Goal: Check status: Check status

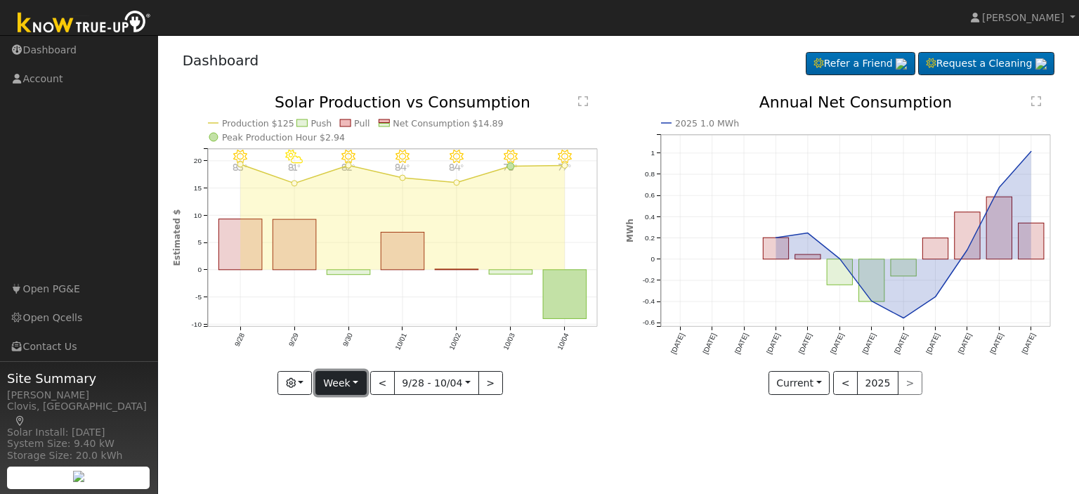
click at [356, 379] on button "Week" at bounding box center [340, 383] width 51 height 24
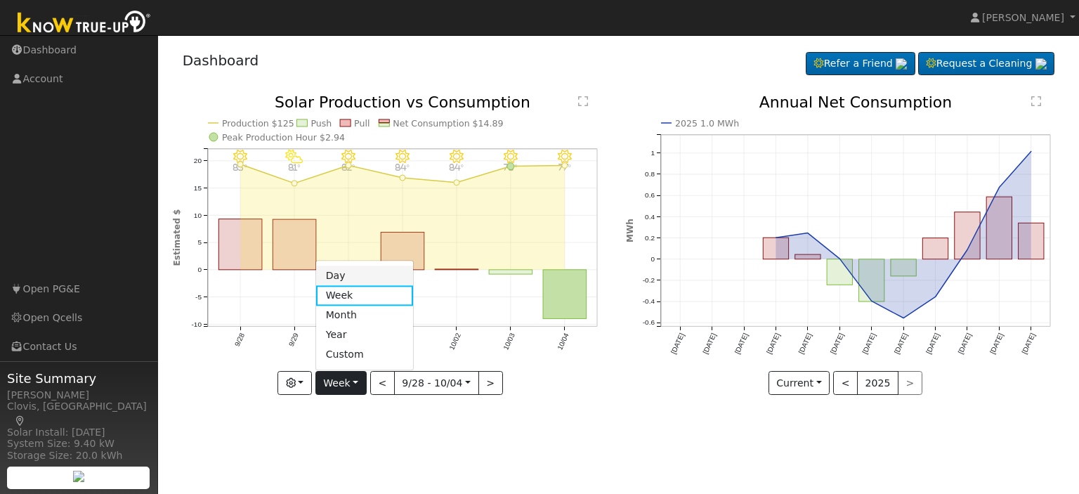
click at [357, 275] on link "Day" at bounding box center [365, 276] width 98 height 20
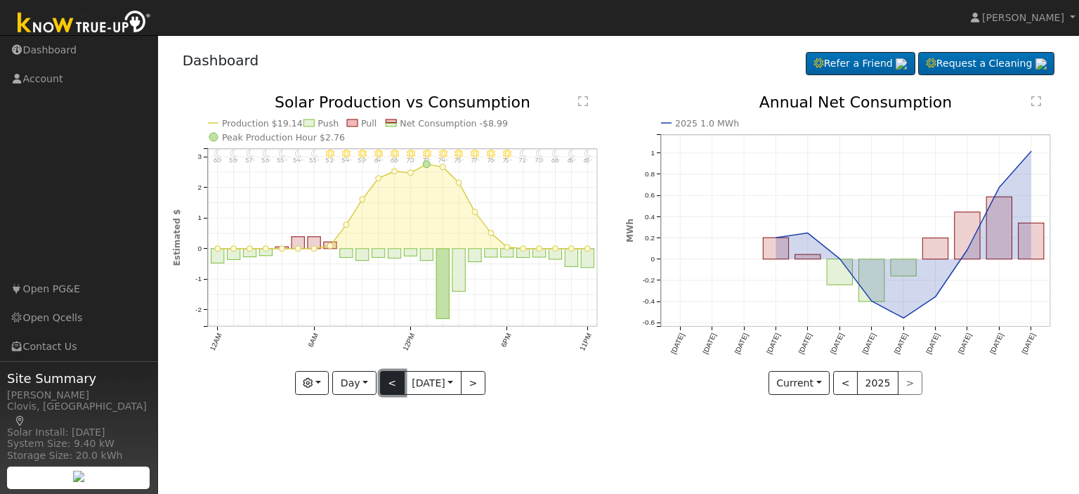
click at [386, 380] on button "<" at bounding box center [392, 383] width 25 height 24
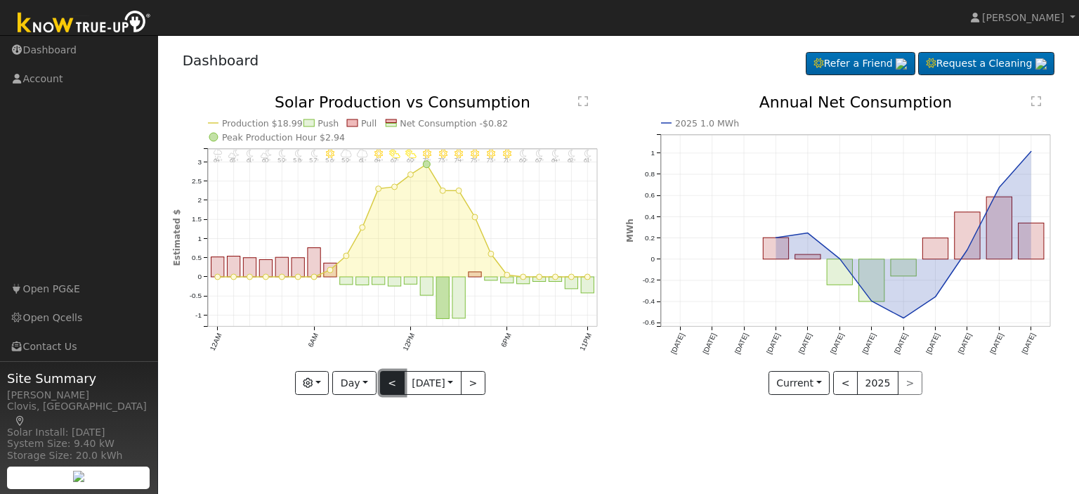
click at [386, 380] on button "<" at bounding box center [392, 383] width 25 height 24
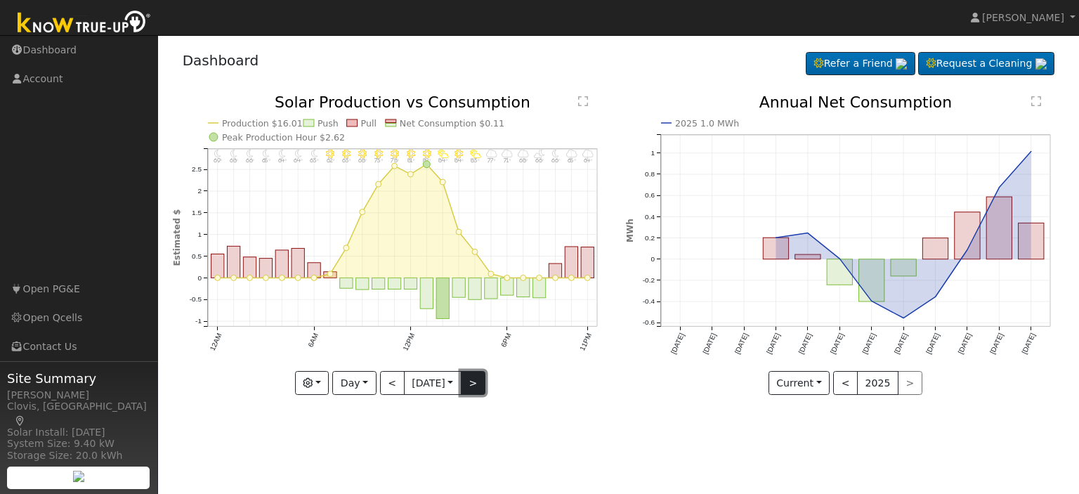
click at [472, 381] on button ">" at bounding box center [473, 383] width 25 height 24
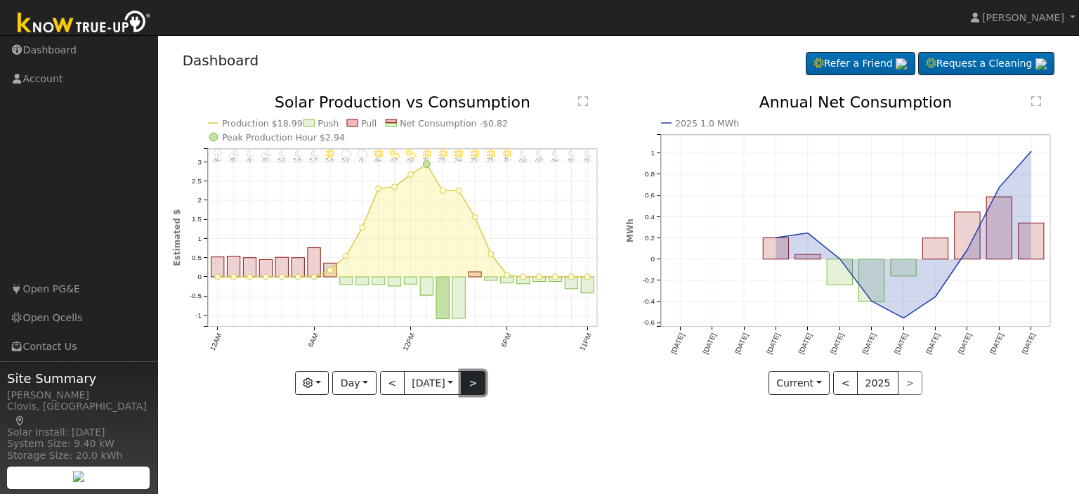
click at [479, 383] on button ">" at bounding box center [473, 383] width 25 height 24
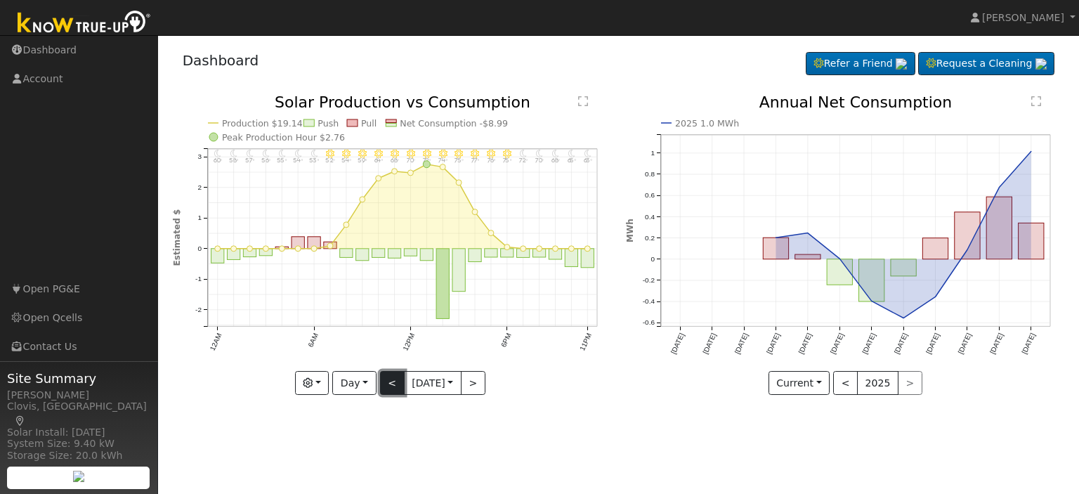
click at [386, 381] on button "<" at bounding box center [392, 383] width 25 height 24
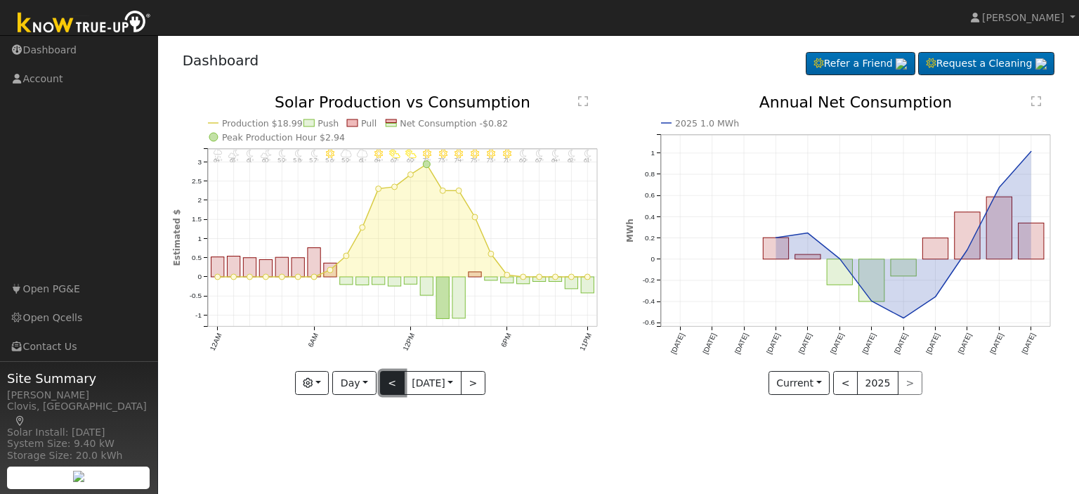
click at [386, 381] on button "<" at bounding box center [392, 383] width 25 height 24
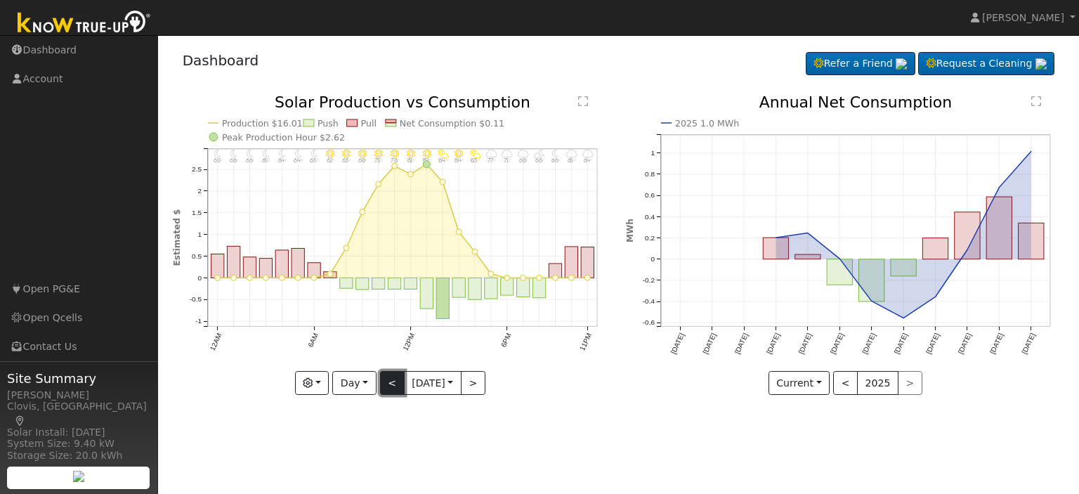
click at [387, 381] on button "<" at bounding box center [392, 383] width 25 height 24
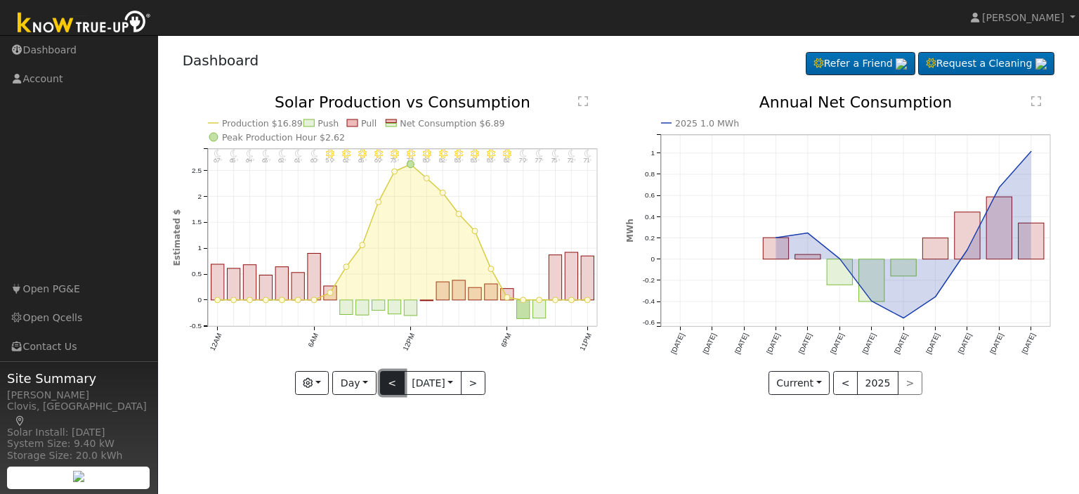
click at [390, 380] on button "<" at bounding box center [392, 383] width 25 height 24
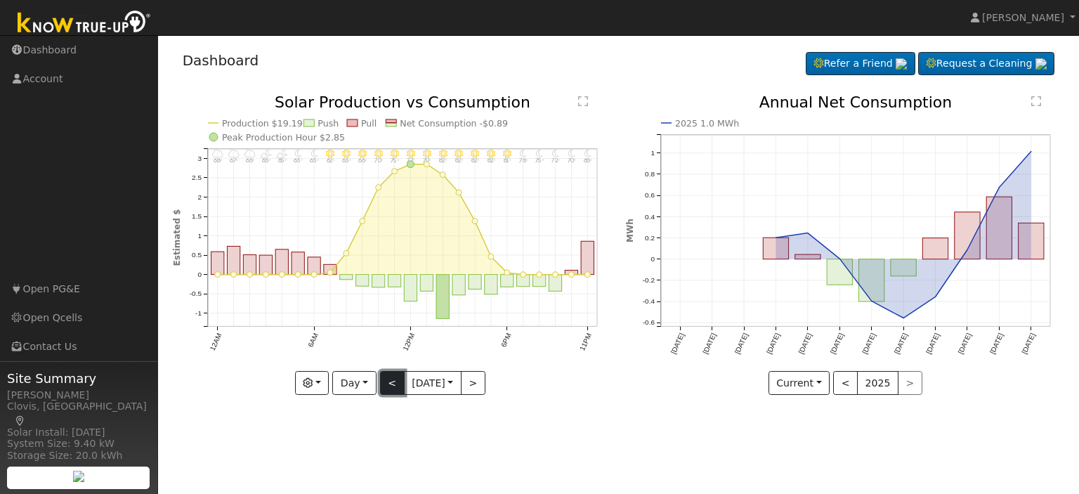
click at [390, 379] on button "<" at bounding box center [392, 383] width 25 height 24
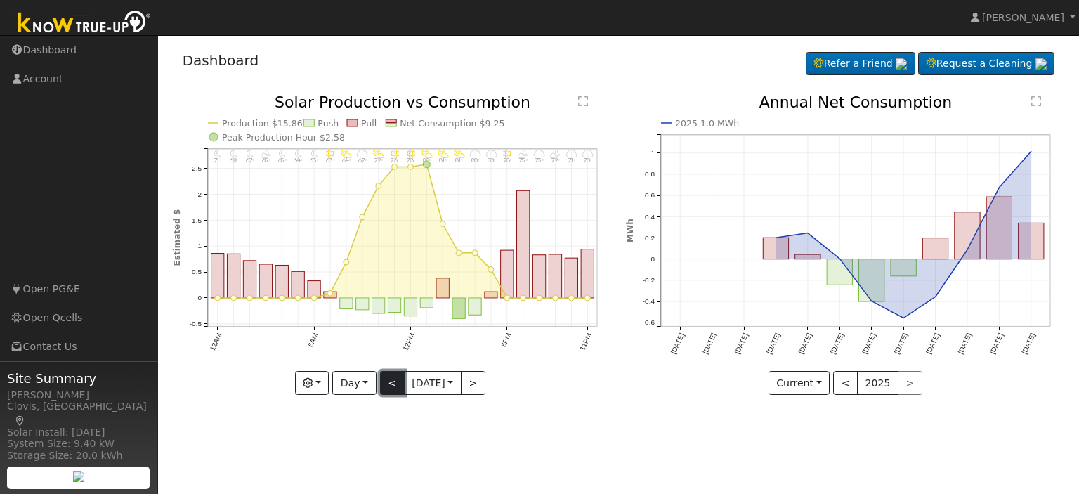
click at [390, 379] on button "<" at bounding box center [392, 383] width 25 height 24
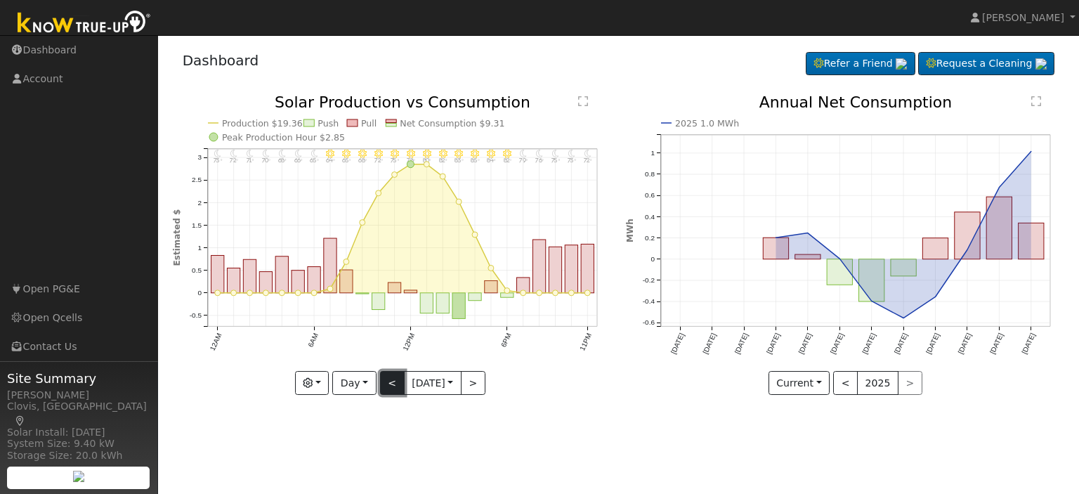
click at [390, 379] on button "<" at bounding box center [392, 383] width 25 height 24
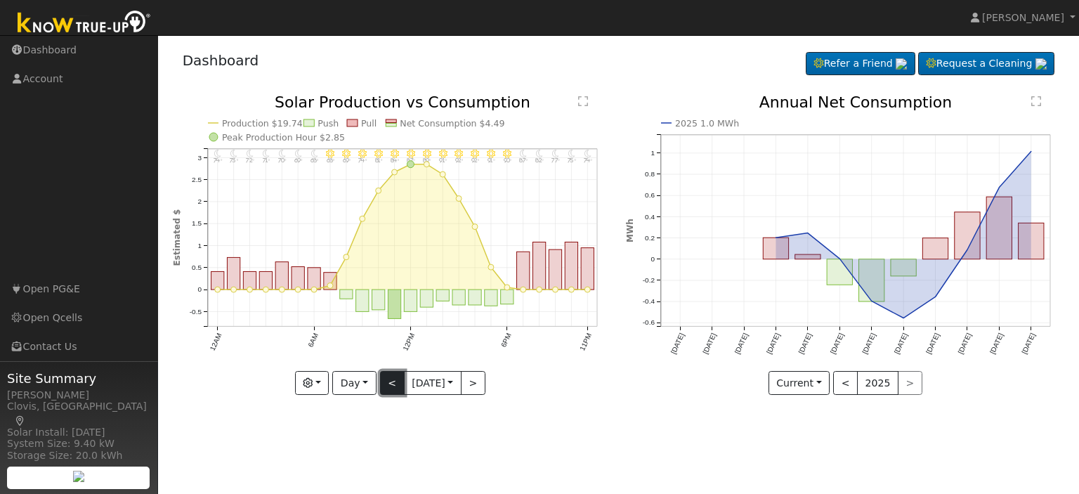
click at [390, 379] on button "<" at bounding box center [392, 383] width 25 height 24
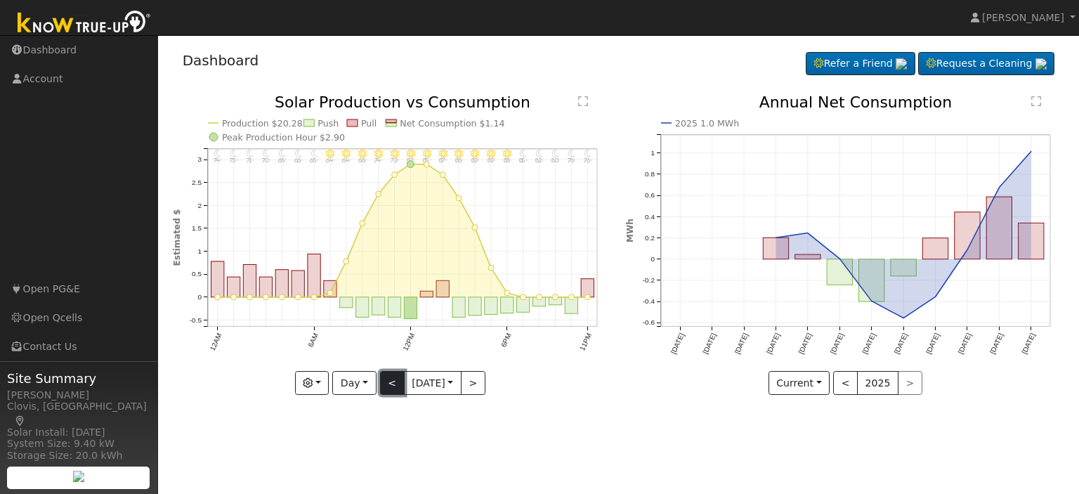
click at [390, 379] on button "<" at bounding box center [392, 383] width 25 height 24
type input "[DATE]"
